Goal: Task Accomplishment & Management: Manage account settings

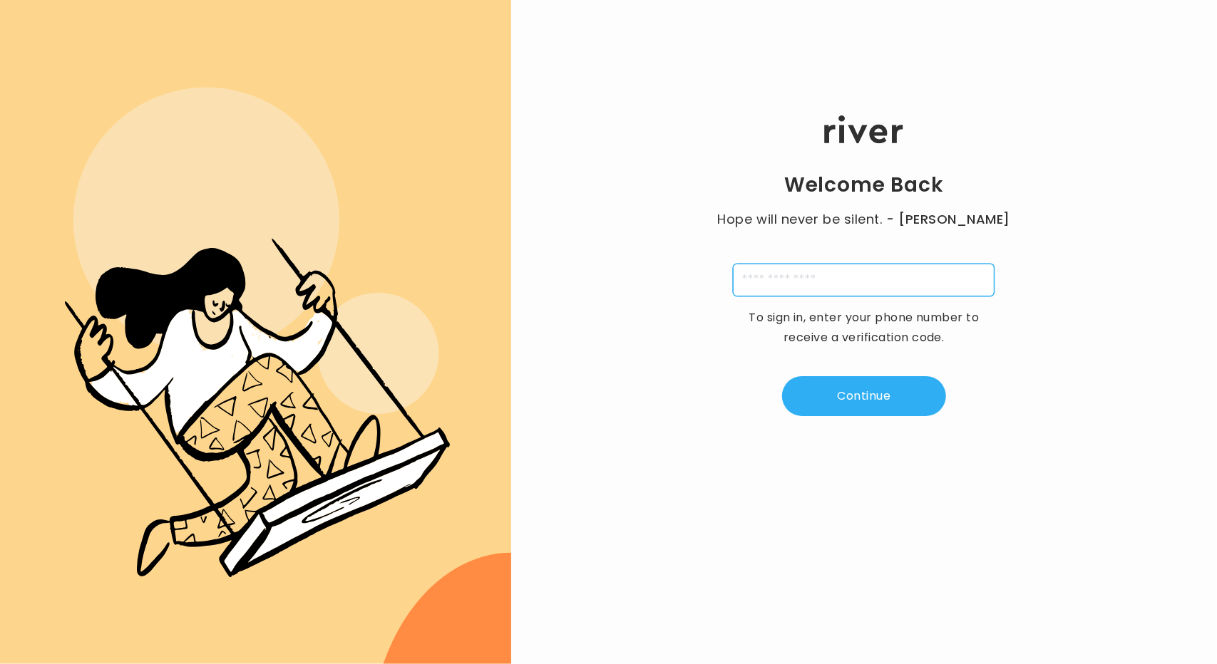
click at [787, 280] on input "tel" at bounding box center [864, 280] width 262 height 33
type input "**********"
type input "*"
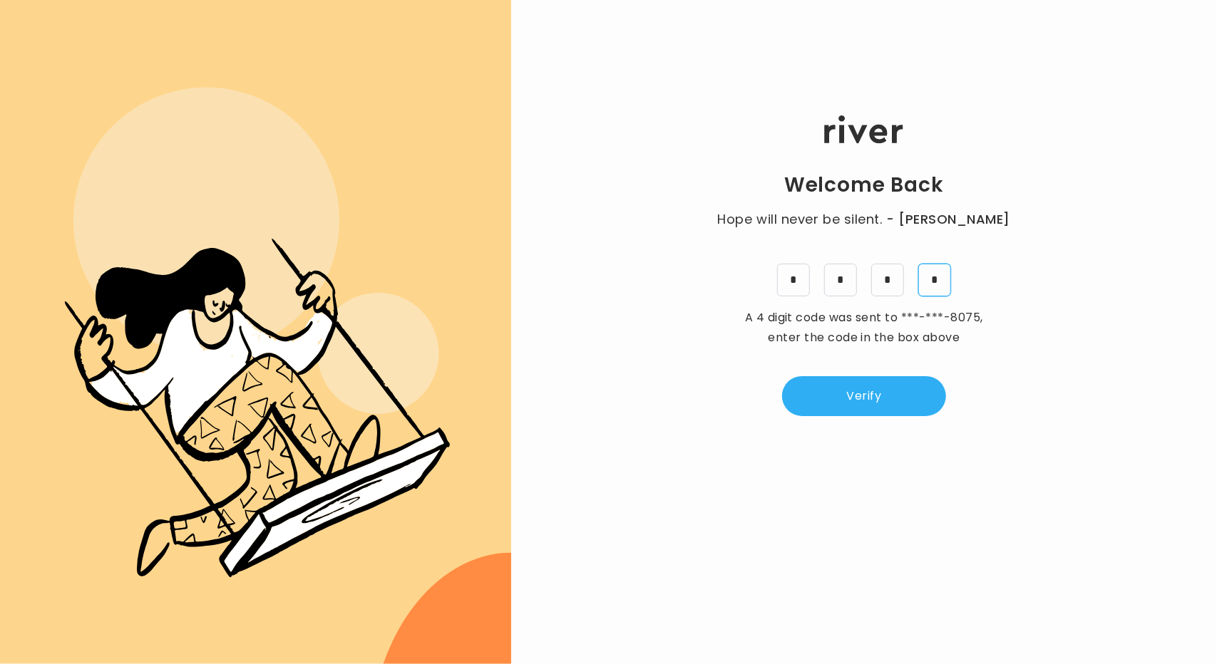
type input "*"
click at [874, 384] on button "Verify" at bounding box center [864, 396] width 164 height 40
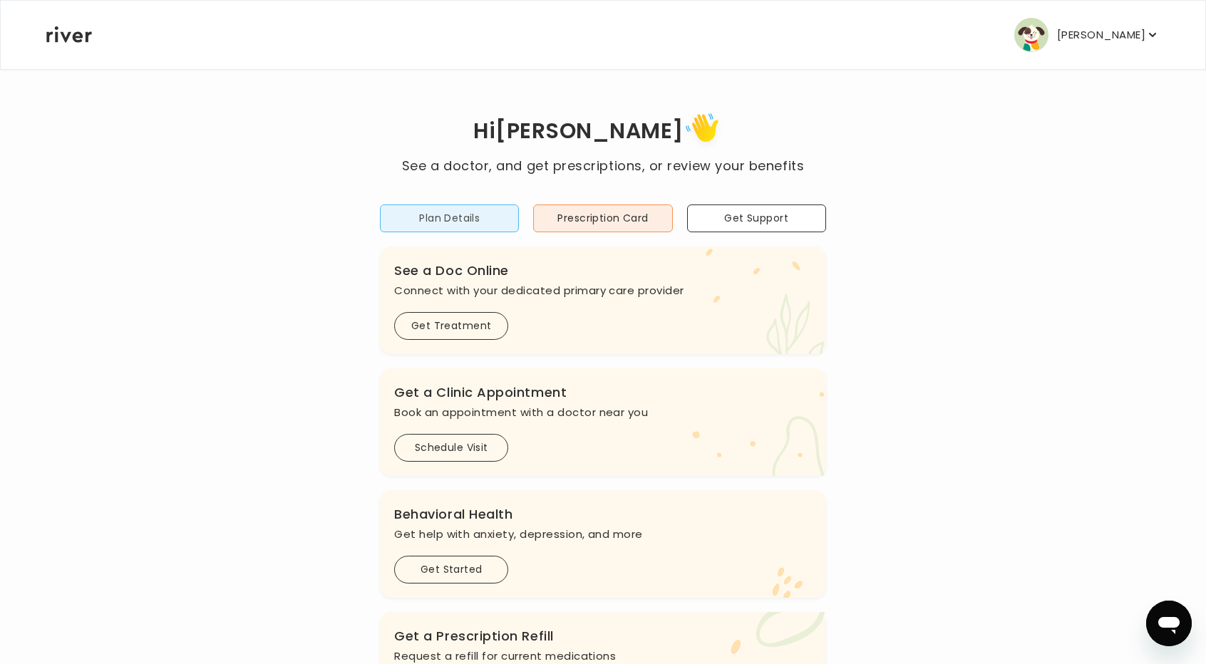
click at [469, 227] on button "Plan Details" at bounding box center [449, 219] width 139 height 28
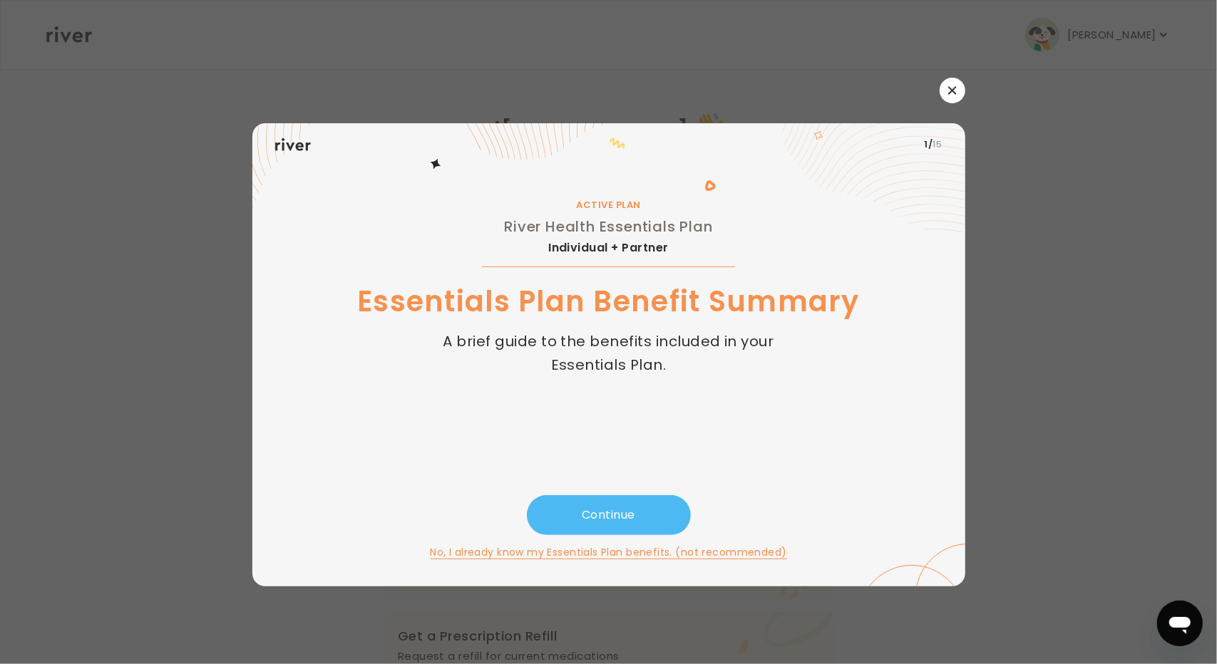
click at [632, 524] on button "Continue" at bounding box center [609, 515] width 164 height 40
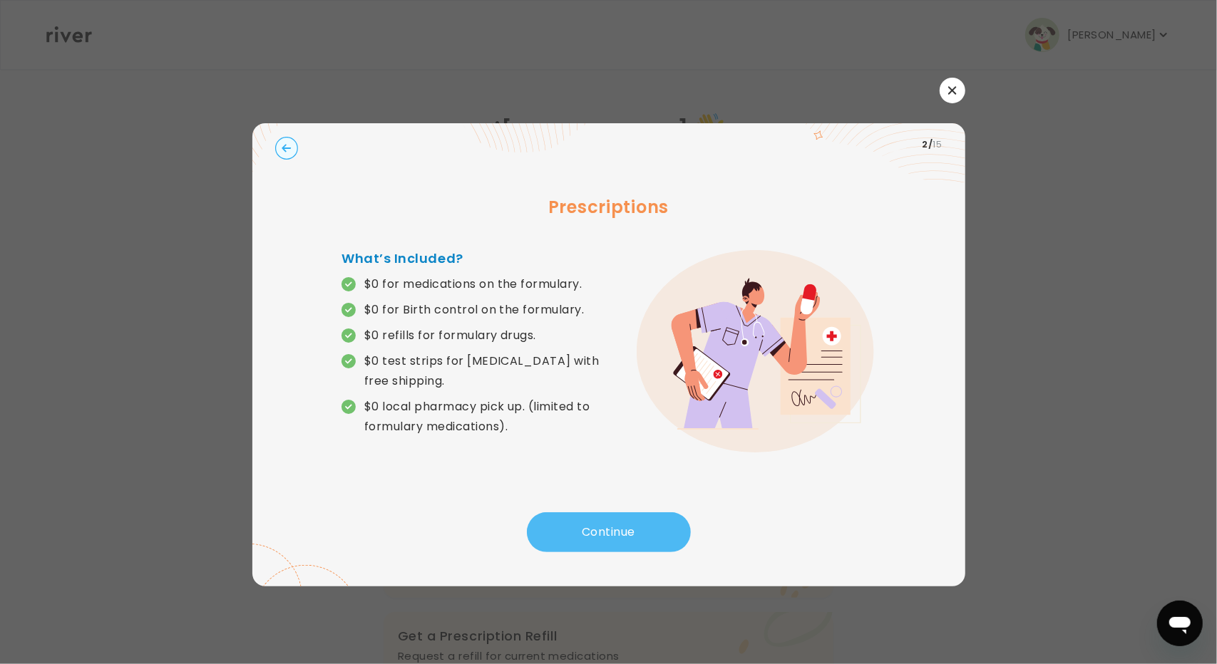
click at [632, 524] on button "Continue" at bounding box center [609, 533] width 164 height 40
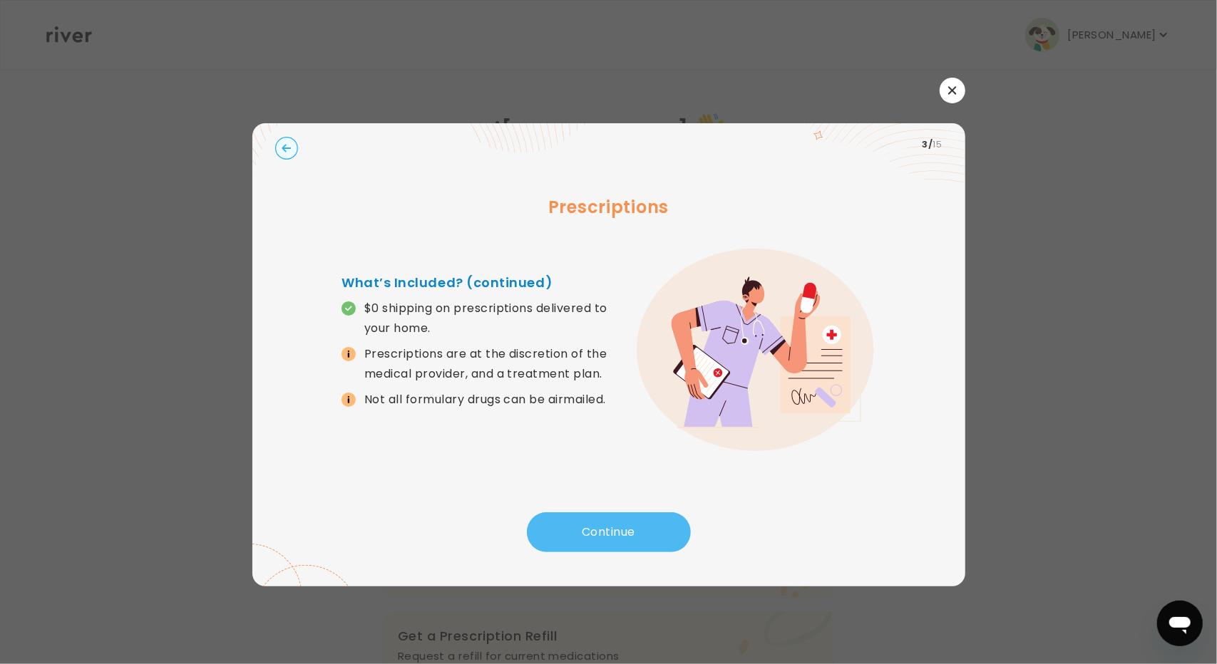
click at [632, 524] on button "Continue" at bounding box center [609, 533] width 164 height 40
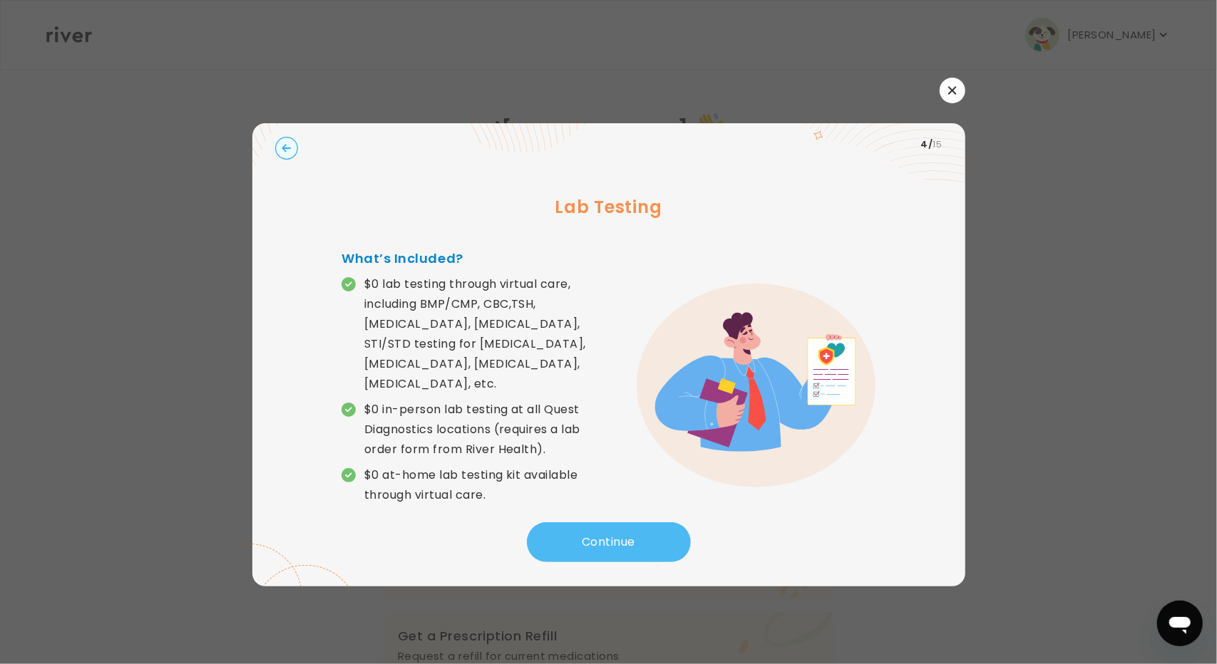
click at [632, 524] on button "Continue" at bounding box center [609, 543] width 164 height 40
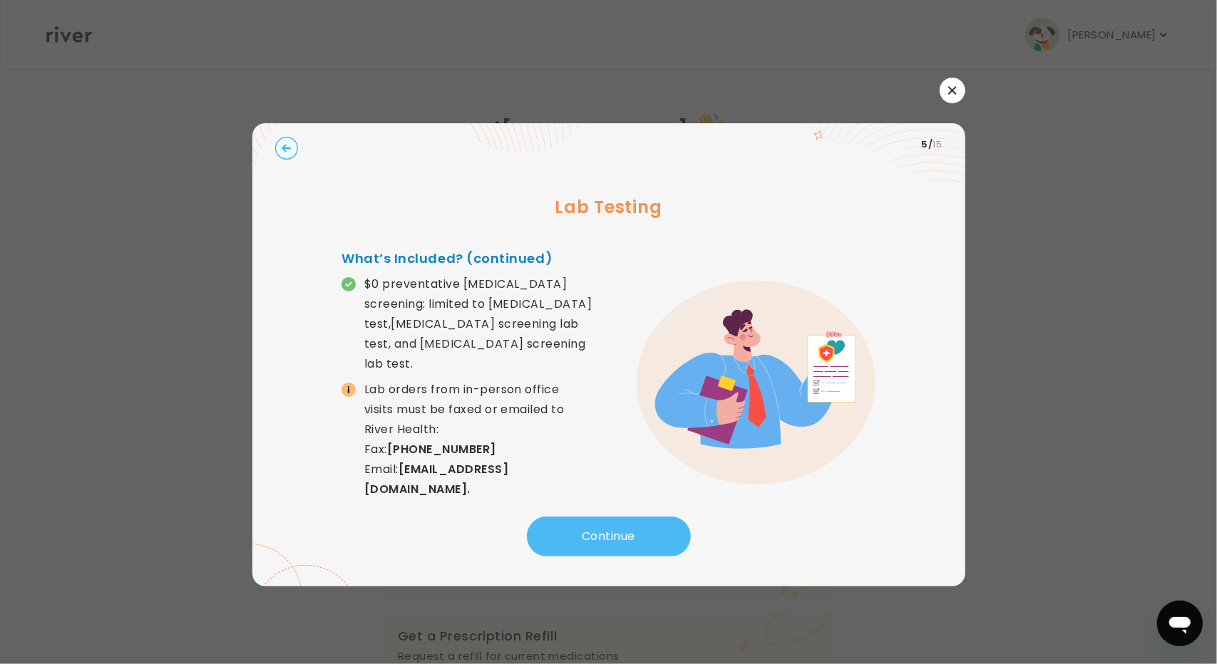
click at [632, 524] on button "Continue" at bounding box center [609, 537] width 164 height 40
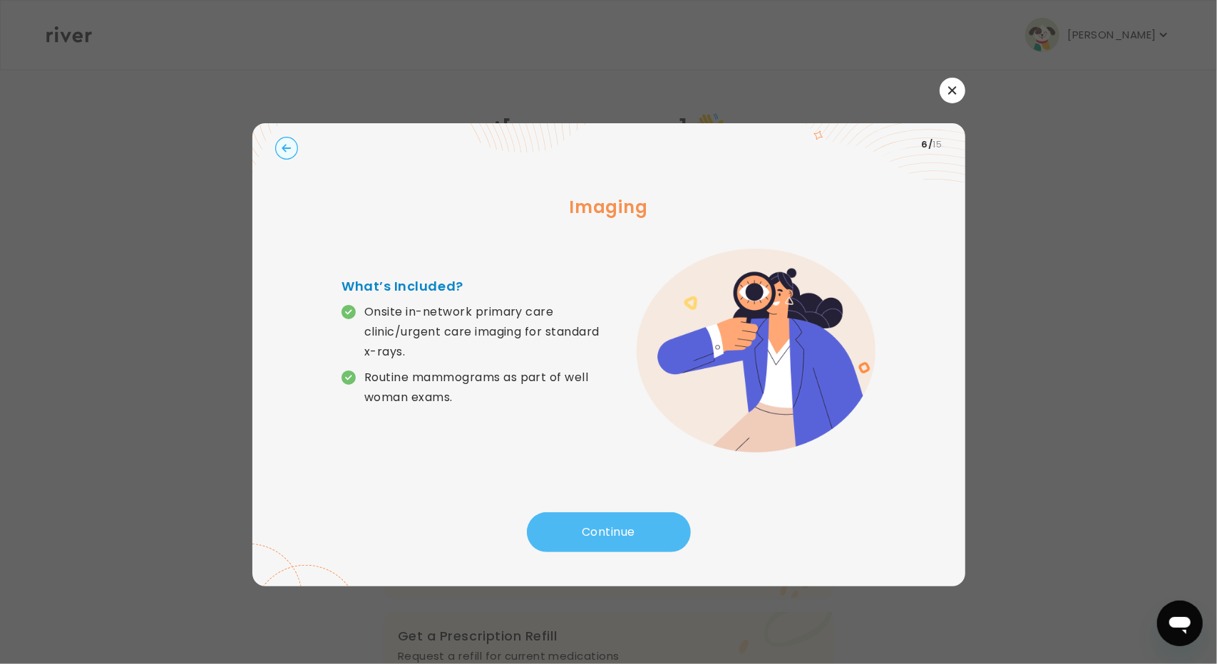
click at [632, 524] on button "Continue" at bounding box center [609, 533] width 164 height 40
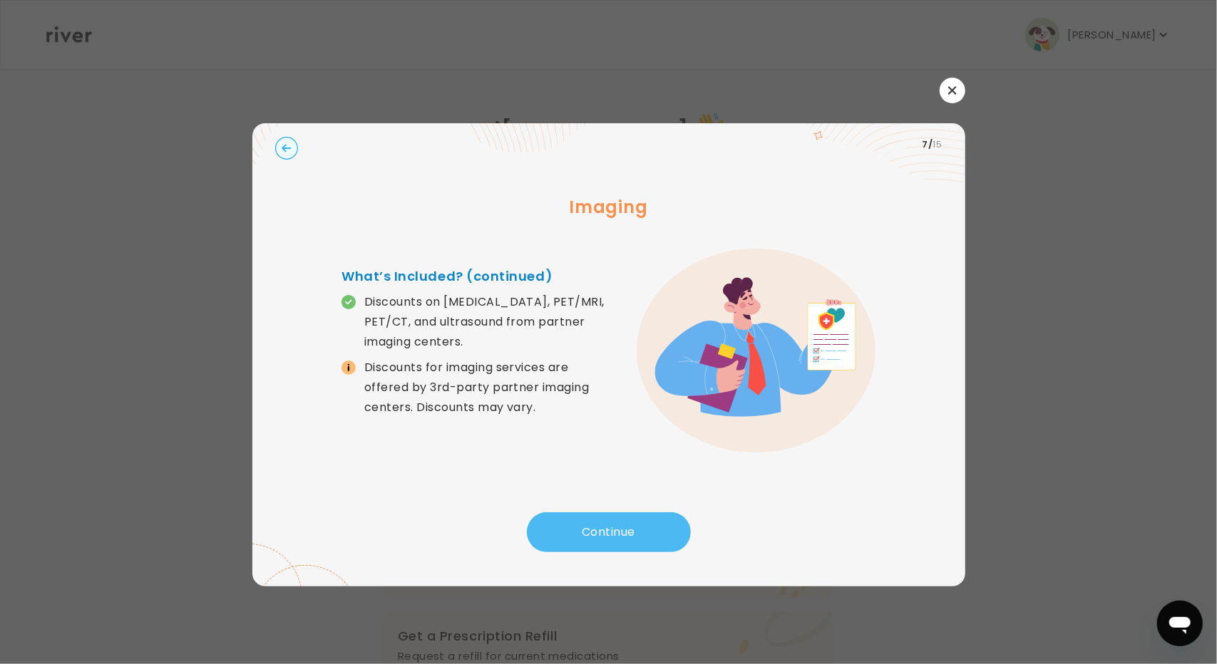
click at [632, 524] on button "Continue" at bounding box center [609, 533] width 164 height 40
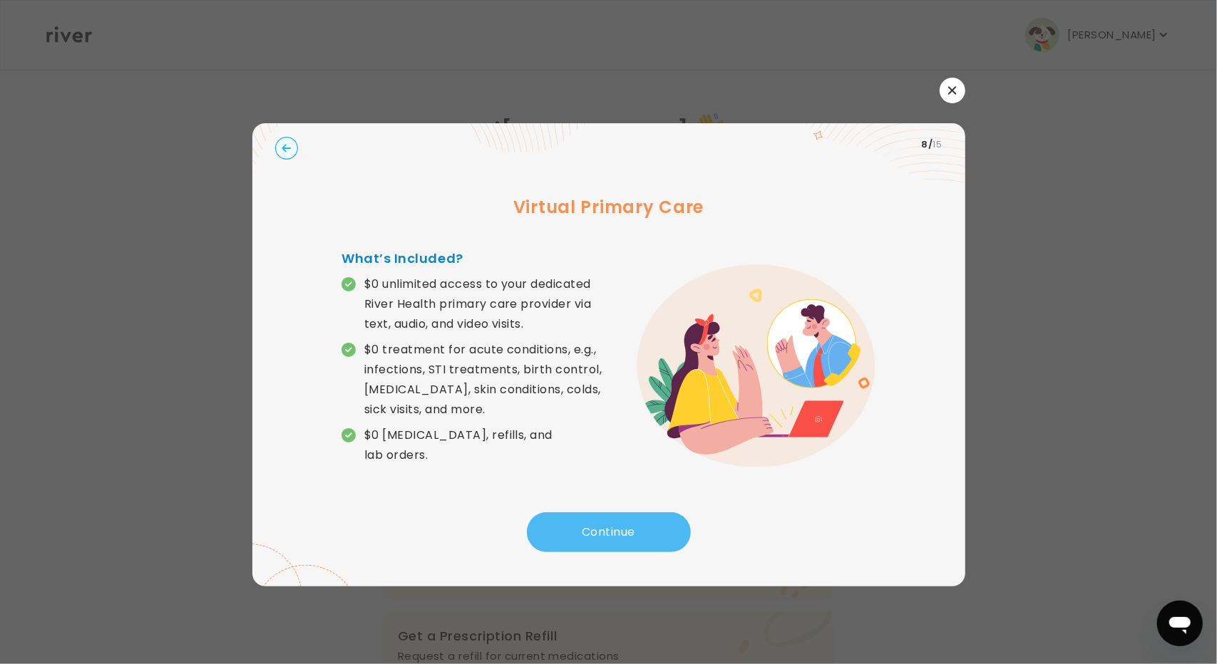
click at [632, 524] on button "Continue" at bounding box center [609, 533] width 164 height 40
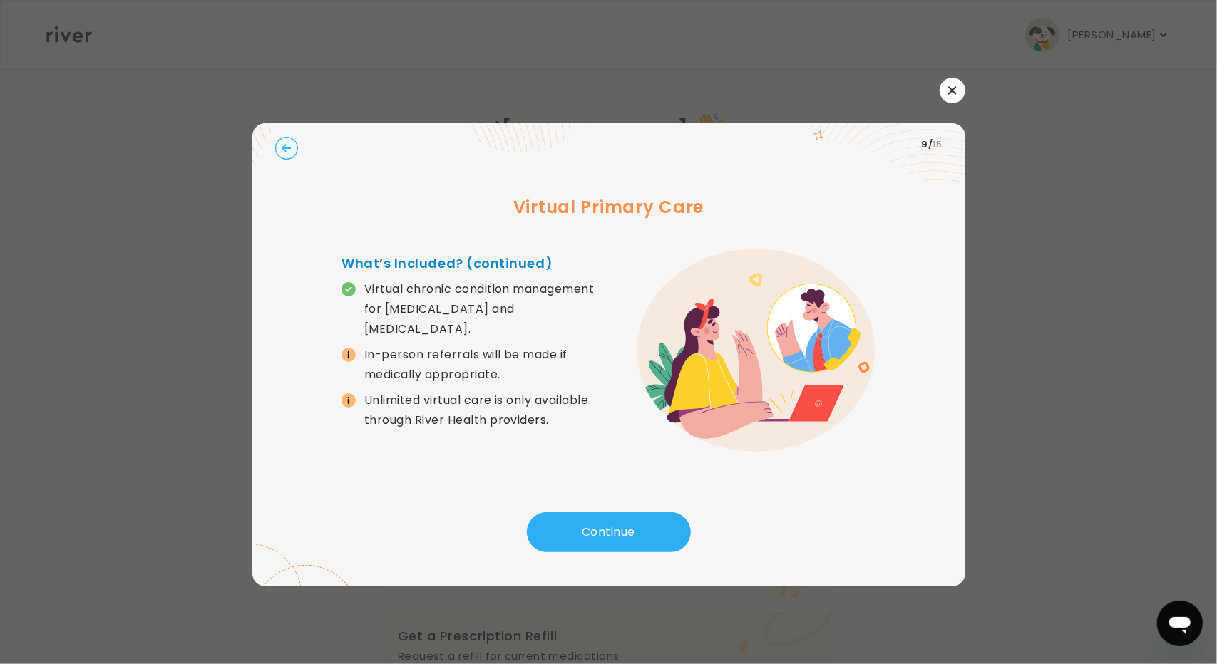
click at [951, 88] on icon "button" at bounding box center [952, 90] width 9 height 9
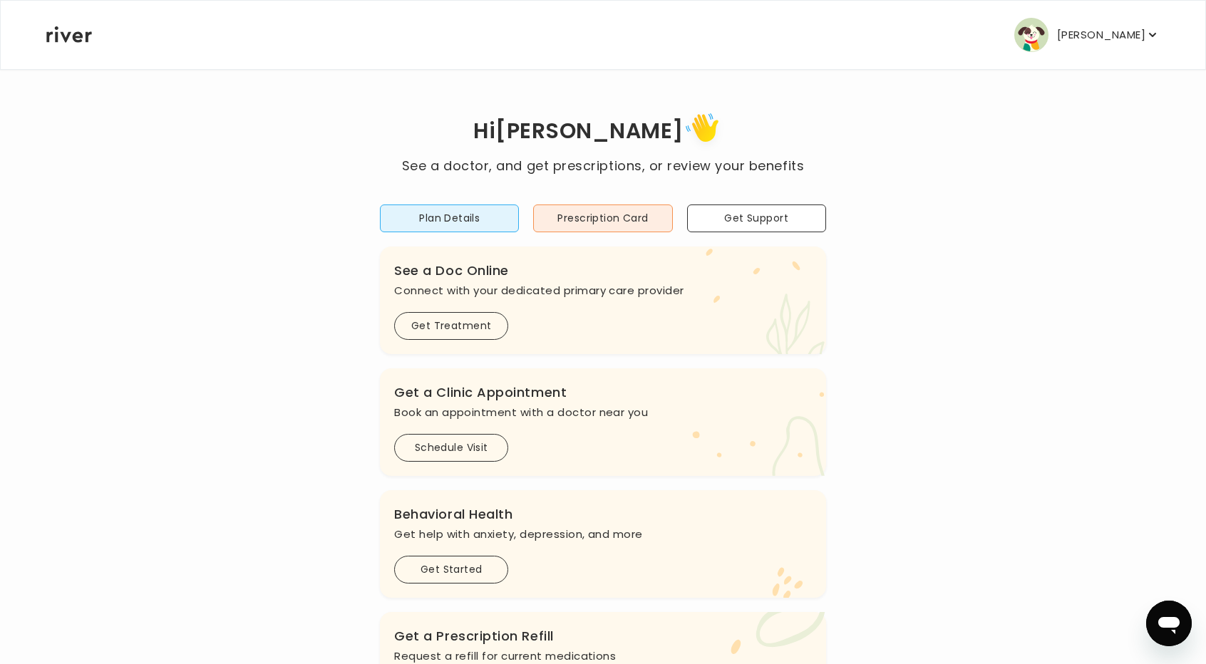
click at [1122, 41] on p "[PERSON_NAME]" at bounding box center [1101, 35] width 88 height 20
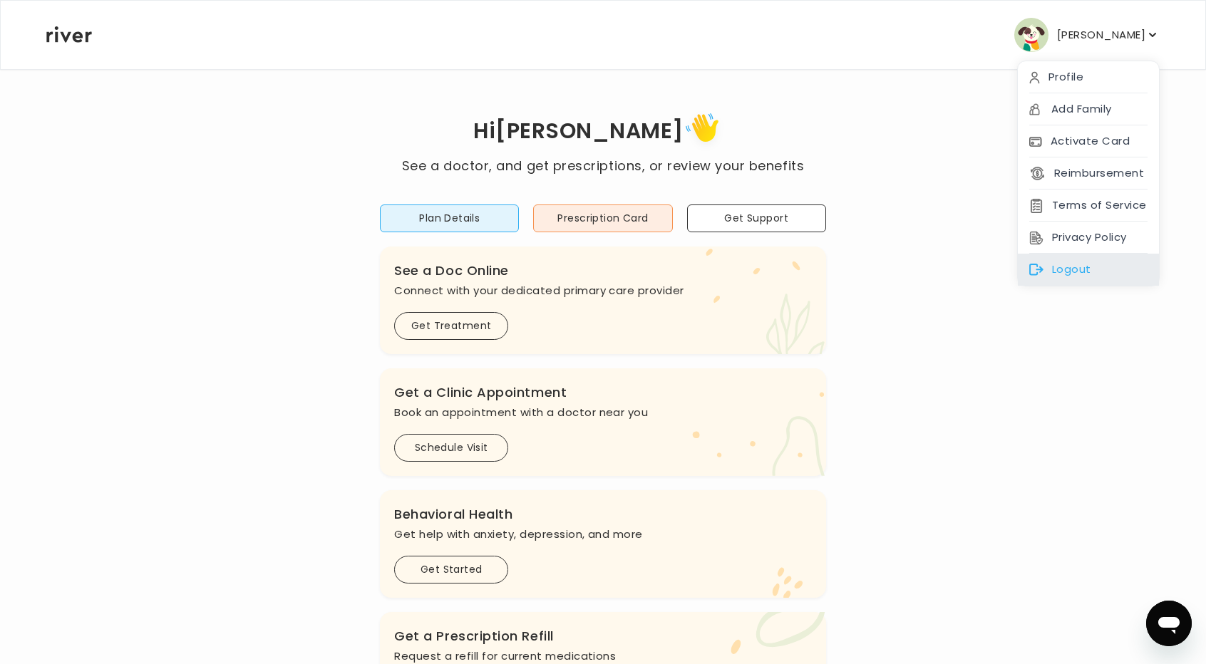
click at [1065, 262] on div "Logout" at bounding box center [1088, 270] width 141 height 32
